Goal: Use online tool/utility: Utilize a website feature to perform a specific function

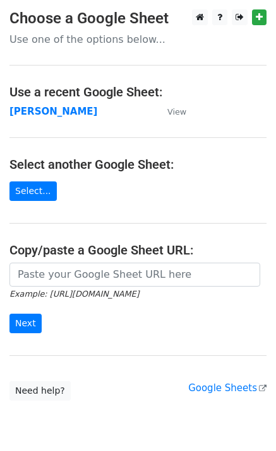
click at [66, 281] on input "url" at bounding box center [134, 275] width 250 height 24
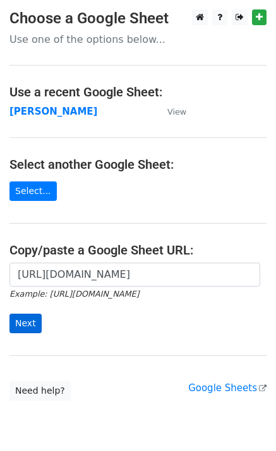
type input "[URL][DOMAIN_NAME]"
click at [21, 320] on input "Next" at bounding box center [25, 324] width 32 height 20
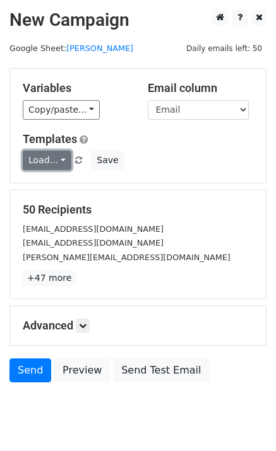
click at [39, 164] on link "Load..." at bounding box center [47, 161] width 49 height 20
